Goal: Task Accomplishment & Management: Manage account settings

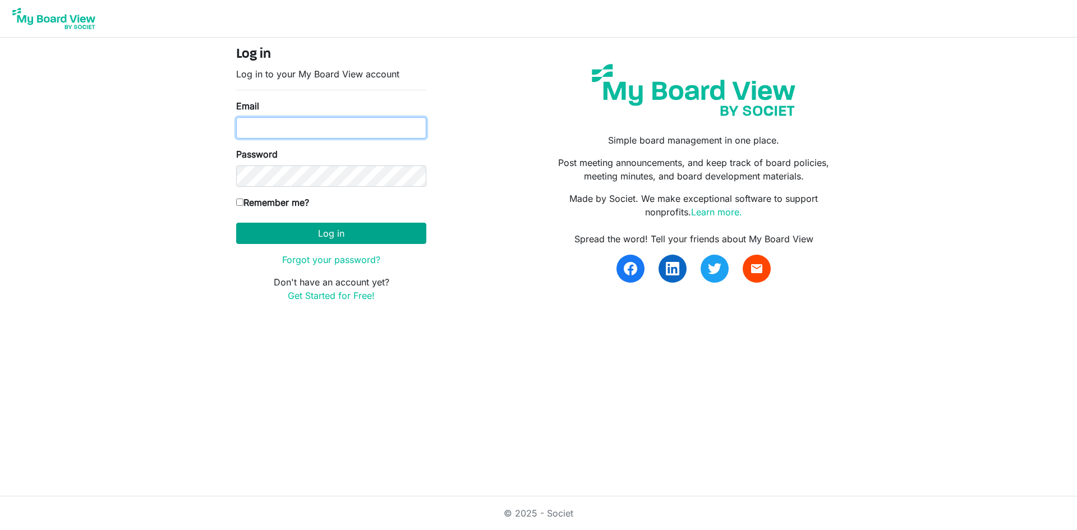
type input "treasurer@southsound.church"
click at [304, 231] on button "Log in" at bounding box center [331, 233] width 190 height 21
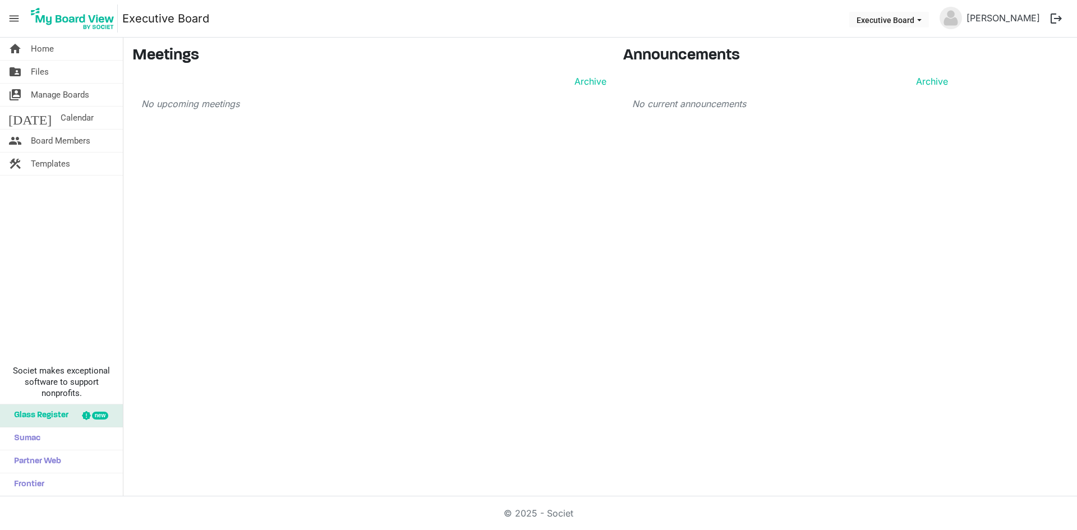
click at [1057, 20] on button "logout" at bounding box center [1057, 19] width 24 height 24
